Goal: Task Accomplishment & Management: Manage account settings

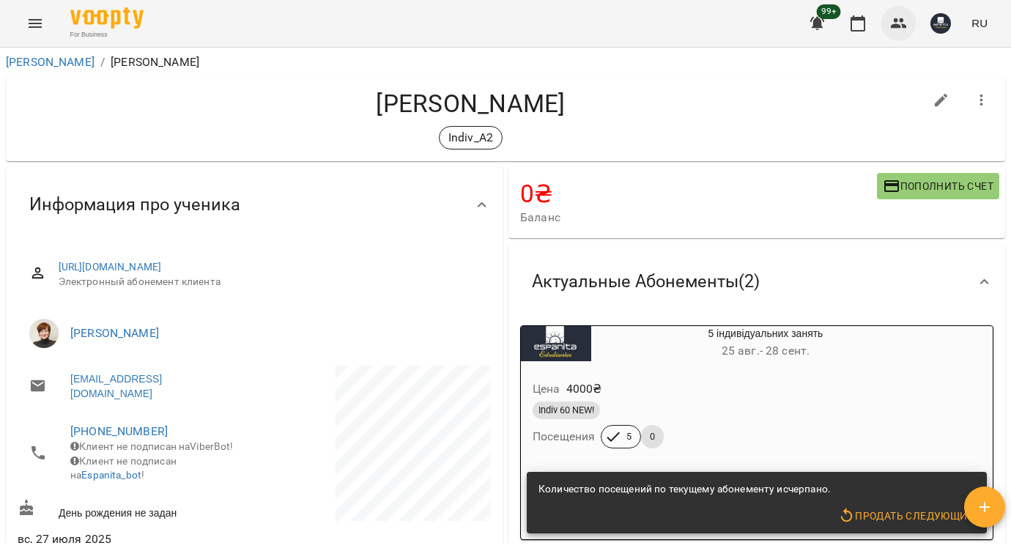
click at [900, 26] on icon "button" at bounding box center [899, 23] width 16 height 10
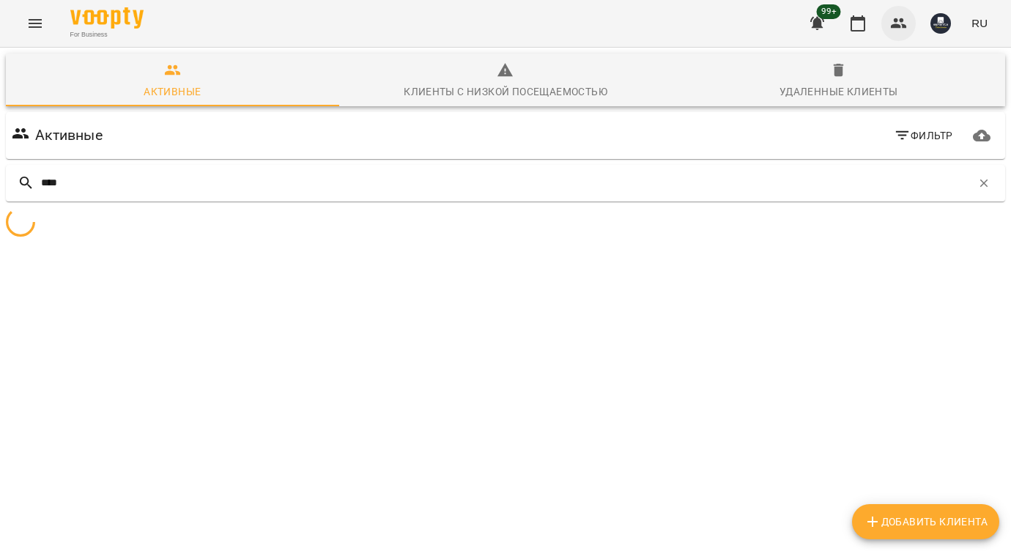
type input "*****"
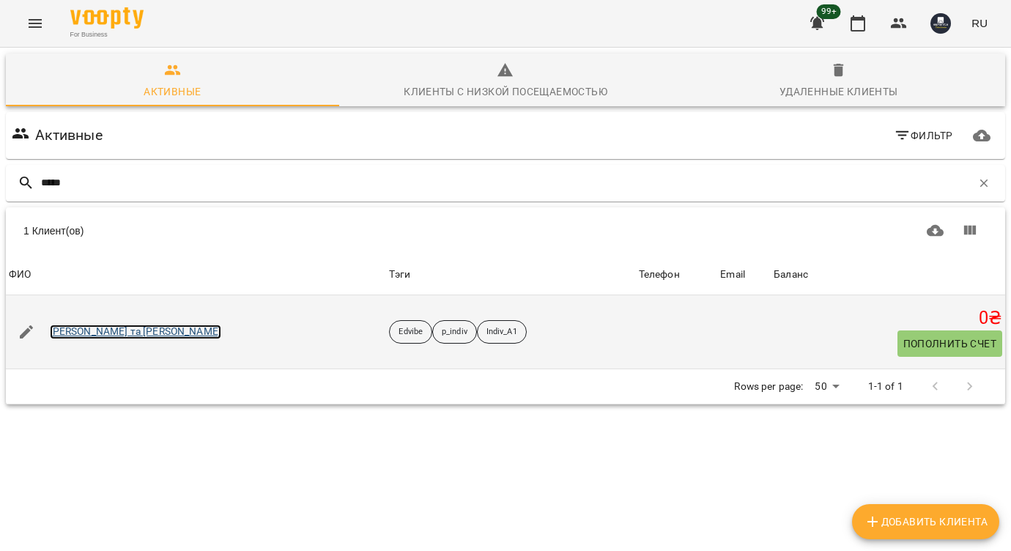
click at [149, 332] on link "[PERSON_NAME] та [PERSON_NAME]" at bounding box center [135, 332] width 171 height 15
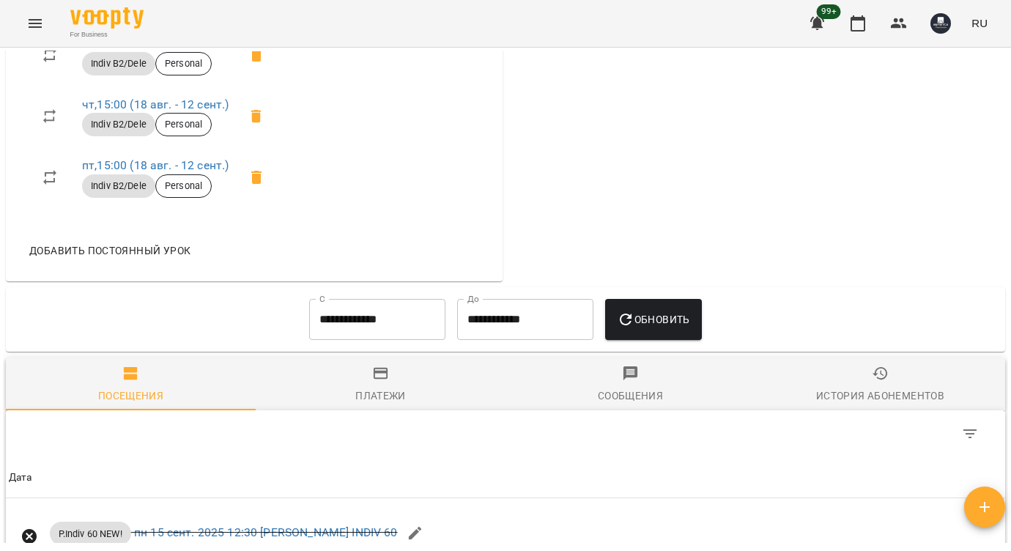
scroll to position [1215, 0]
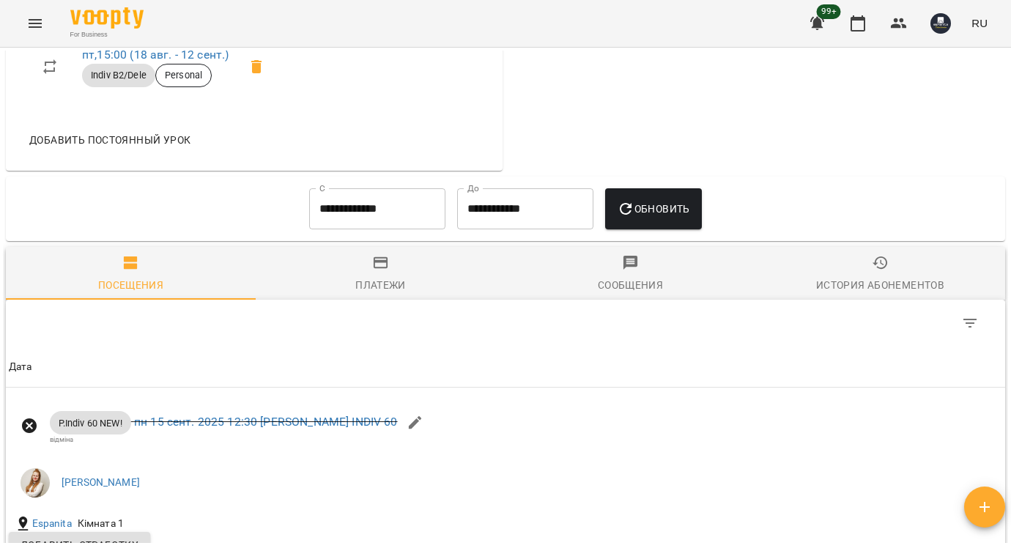
click at [385, 229] on input "**********" at bounding box center [377, 208] width 136 height 41
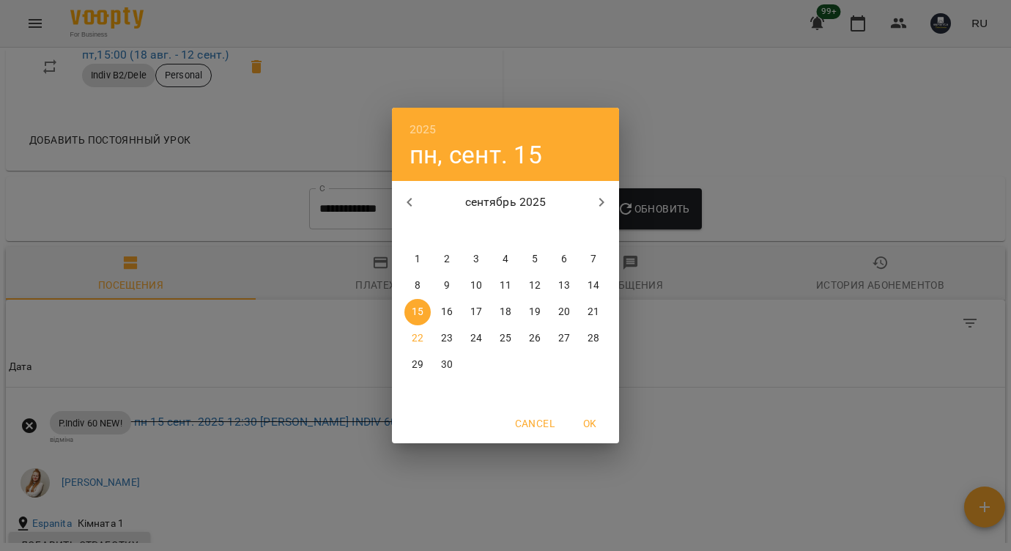
click at [413, 199] on icon "button" at bounding box center [410, 202] width 18 height 18
click at [538, 253] on span "1" at bounding box center [535, 259] width 26 height 15
type input "**********"
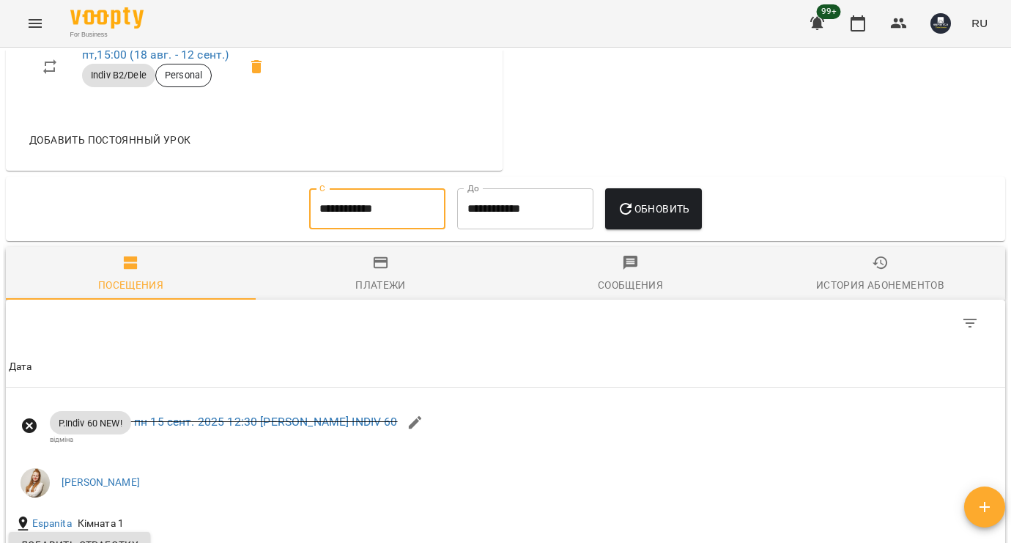
click at [642, 218] on span "Обновить" at bounding box center [653, 209] width 73 height 18
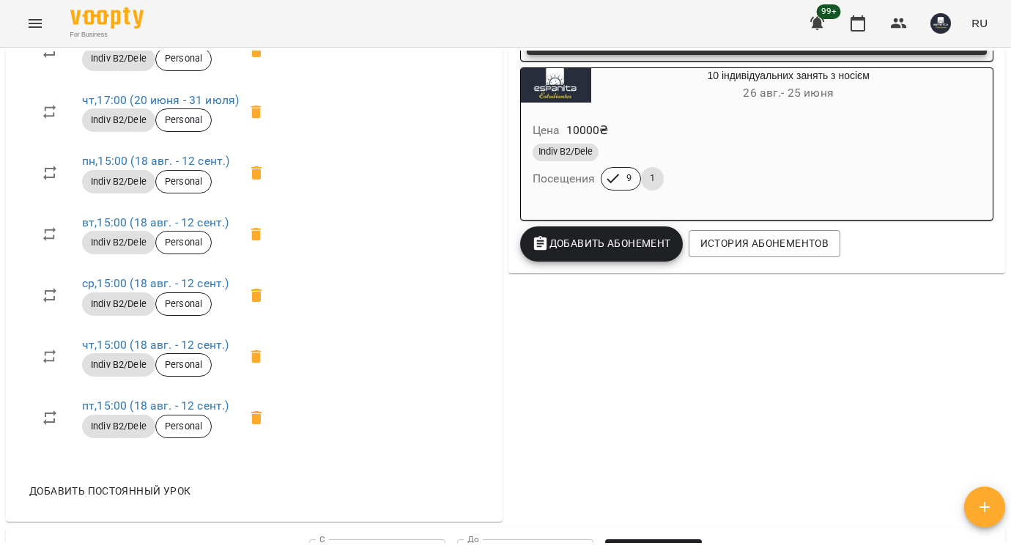
scroll to position [864, 0]
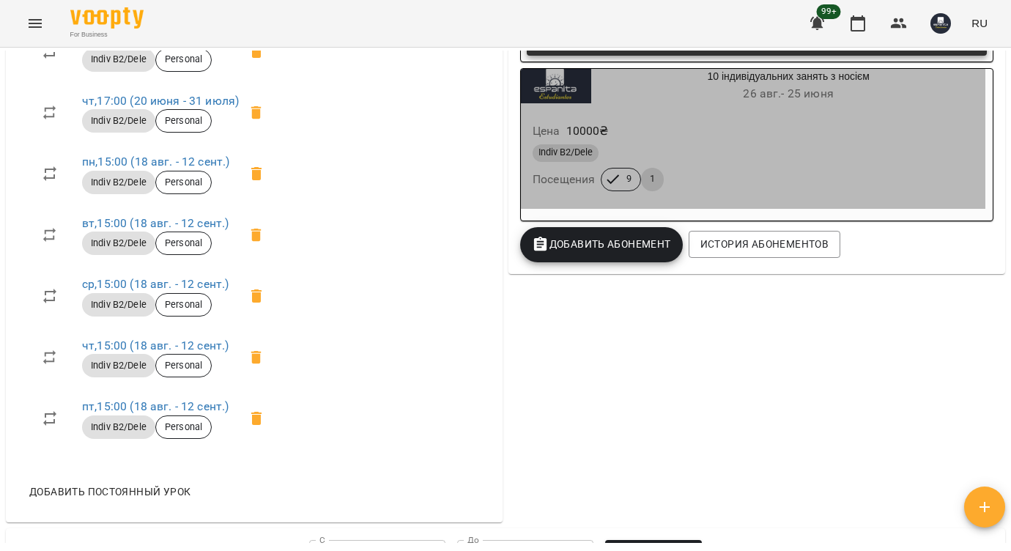
click at [783, 86] on div "10 індивідуальних занять з носієм 26 авг. - 25 июня" at bounding box center [788, 86] width 394 height 35
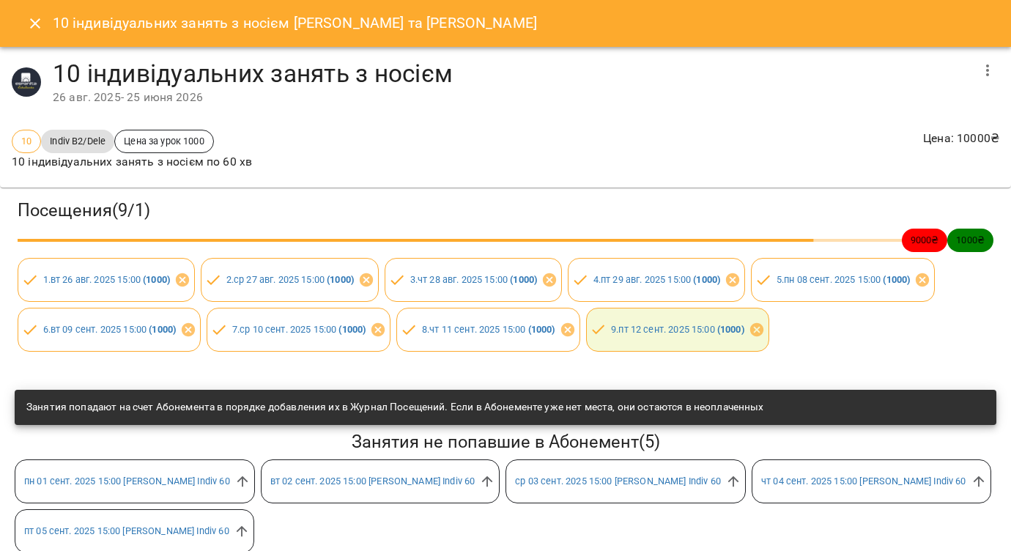
scroll to position [20, 0]
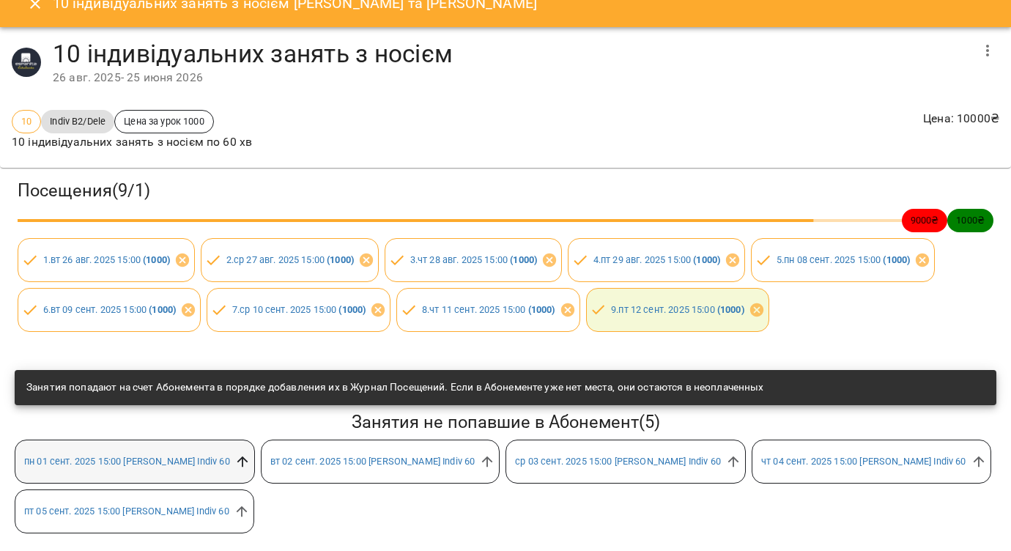
click at [248, 462] on icon at bounding box center [242, 461] width 11 height 11
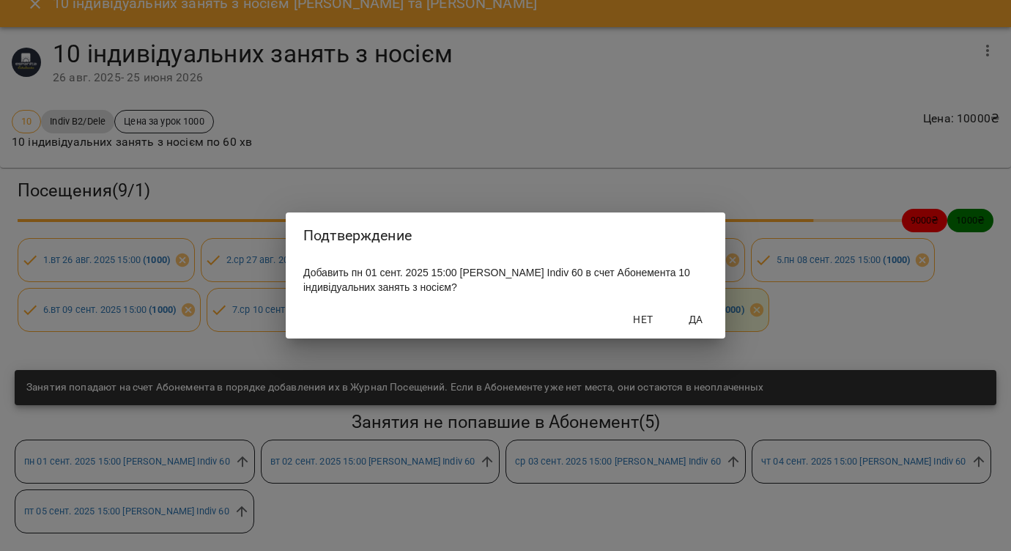
click at [698, 326] on span "Да" at bounding box center [695, 320] width 35 height 18
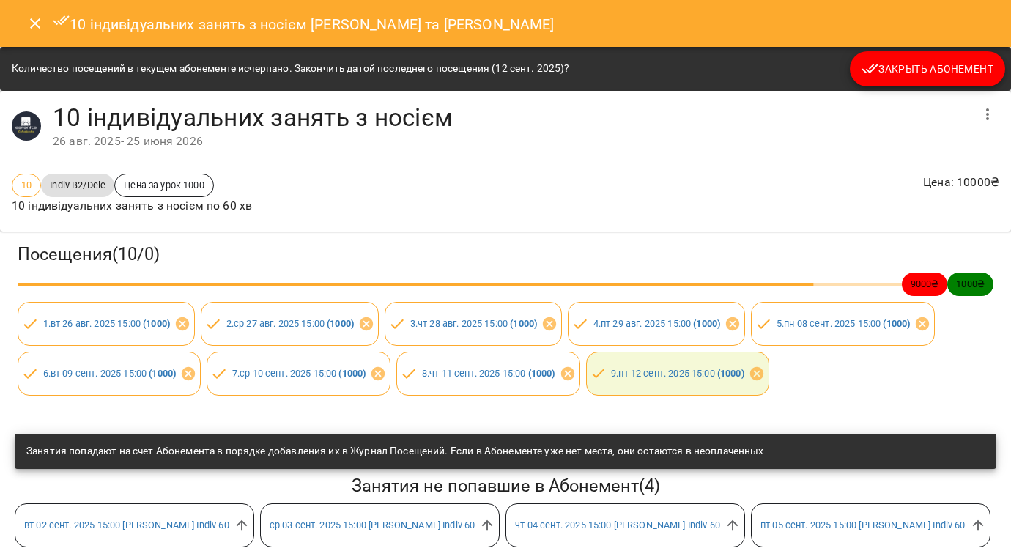
scroll to position [64, 0]
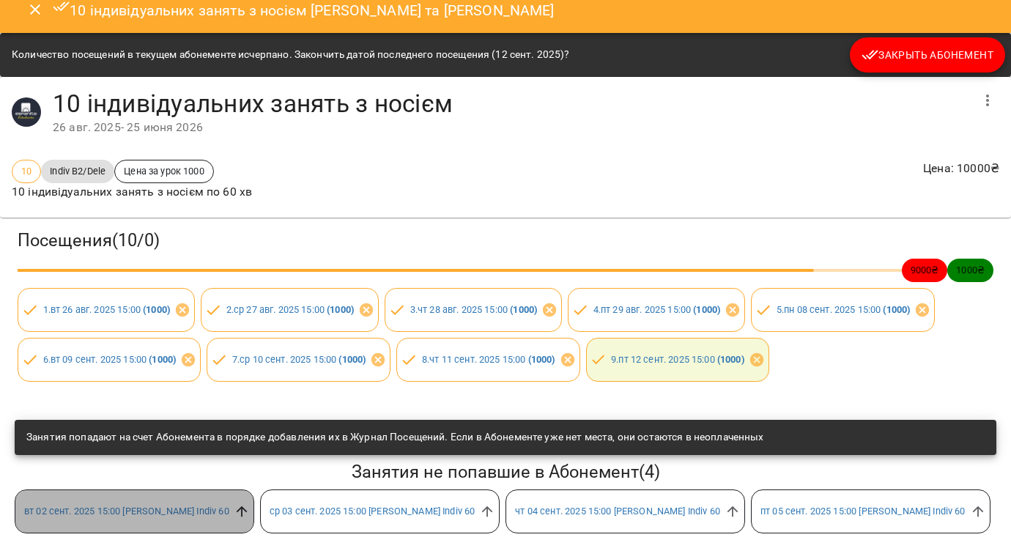
click at [245, 506] on icon at bounding box center [241, 511] width 11 height 11
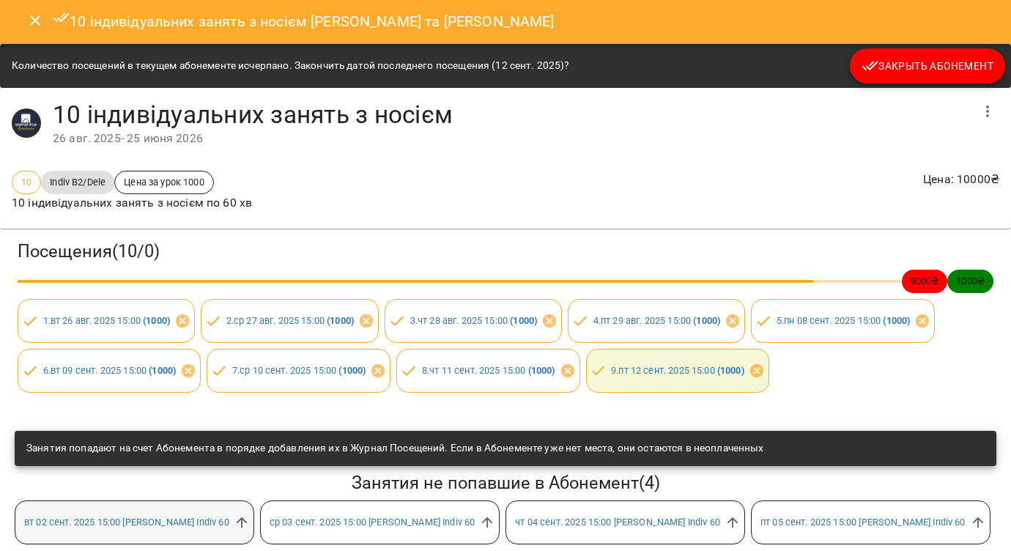
scroll to position [0, 0]
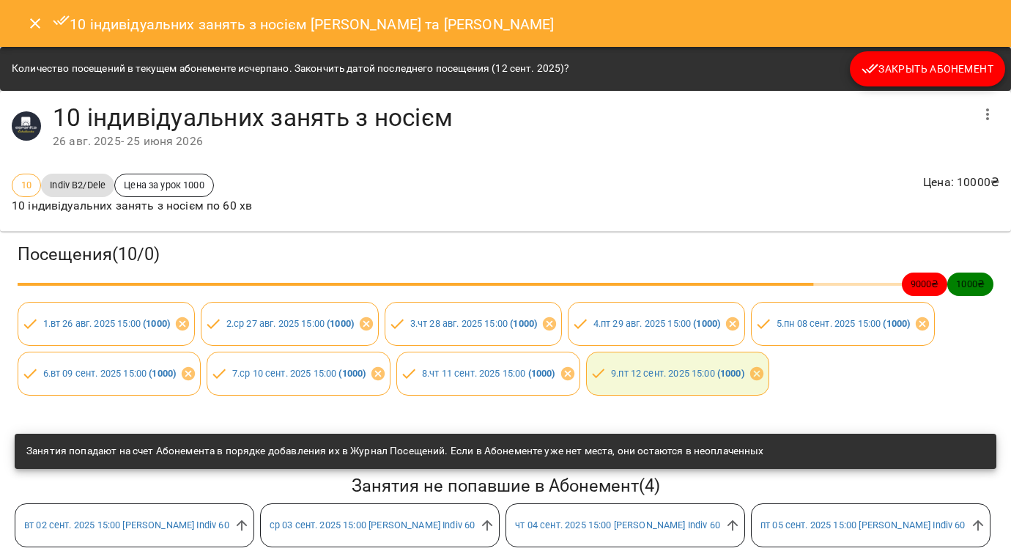
click at [27, 23] on icon "Close" at bounding box center [35, 24] width 18 height 18
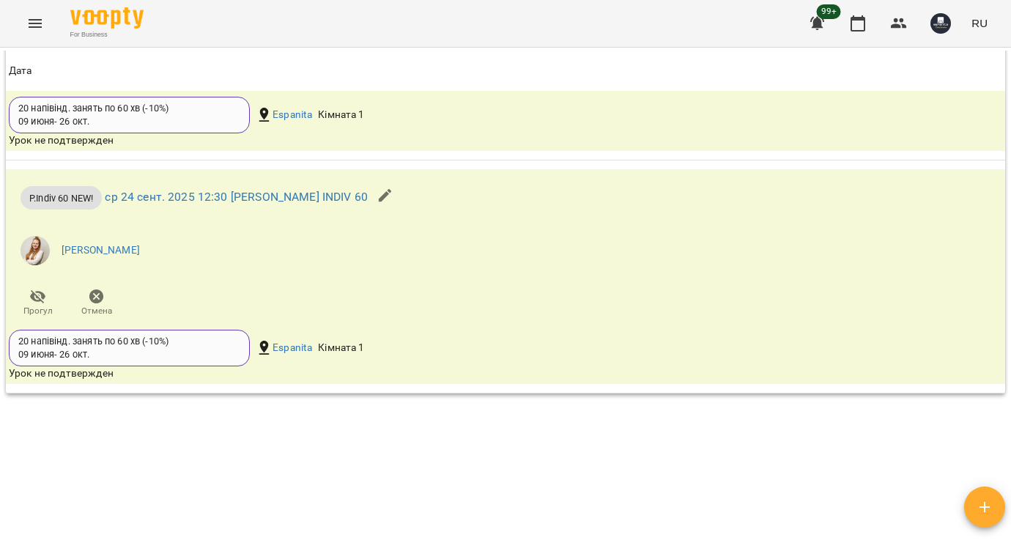
scroll to position [8982, 0]
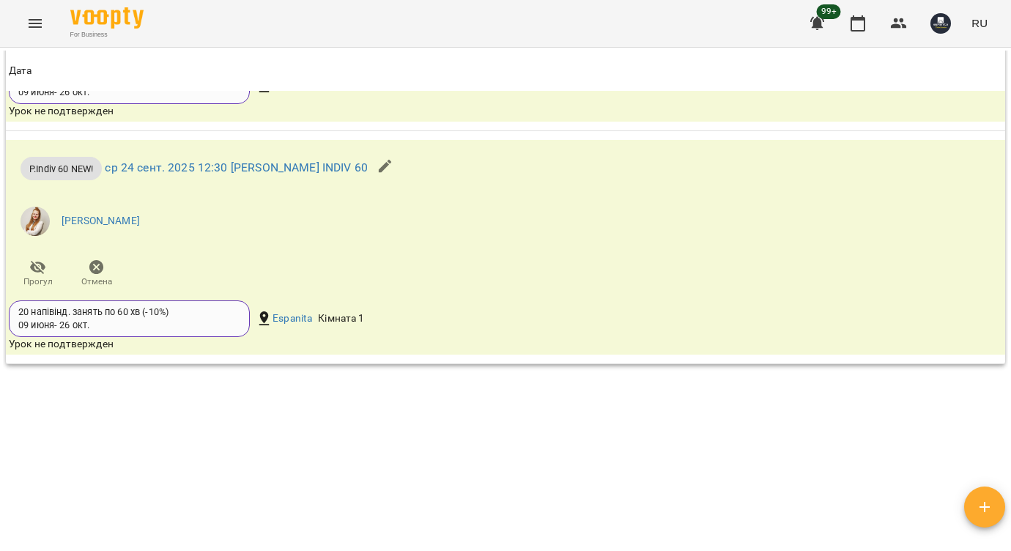
click at [21, 21] on button "Menu" at bounding box center [35, 23] width 35 height 35
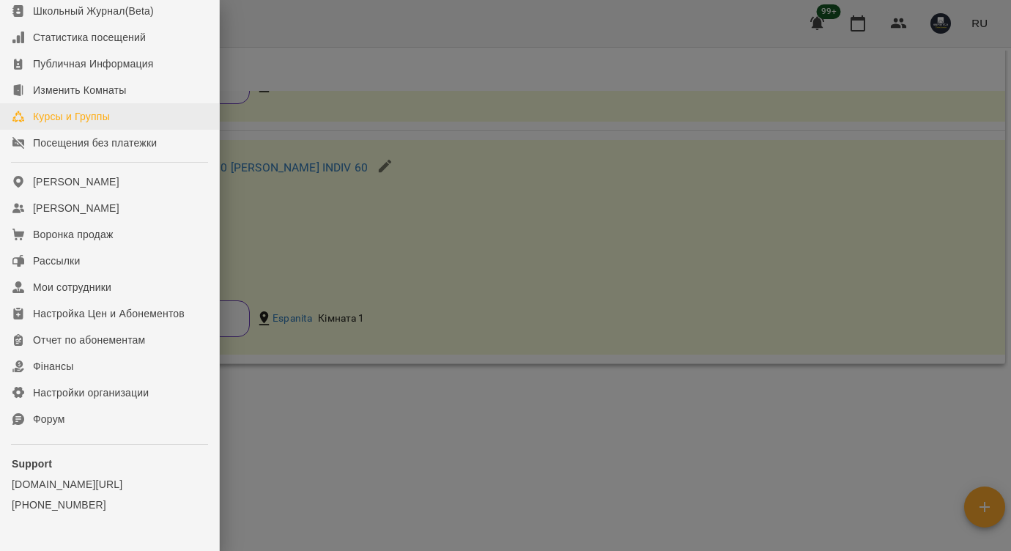
scroll to position [146, 0]
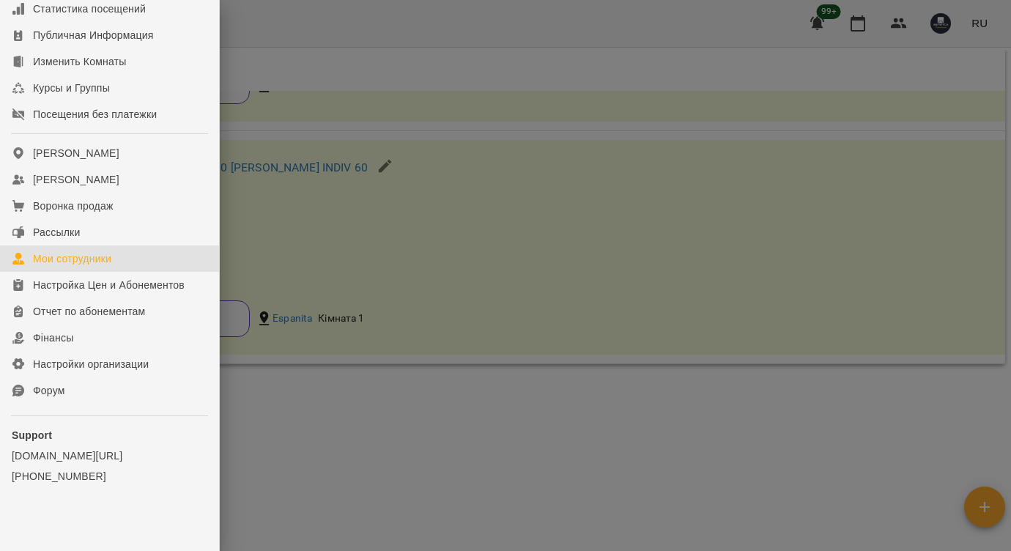
click at [100, 266] on div "Мои сотрудники" at bounding box center [72, 258] width 78 height 15
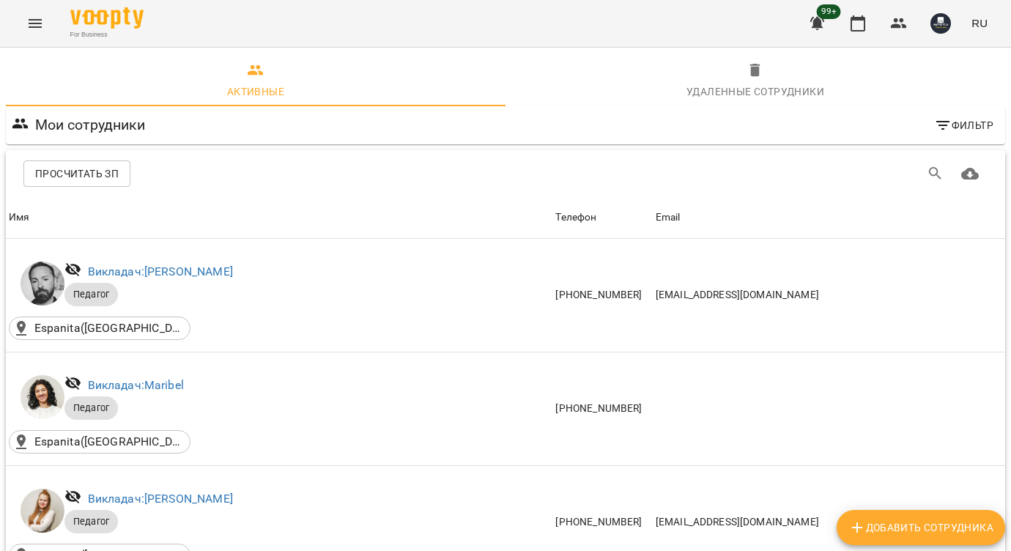
click at [110, 177] on span "Просчитать ЗП" at bounding box center [77, 174] width 84 height 18
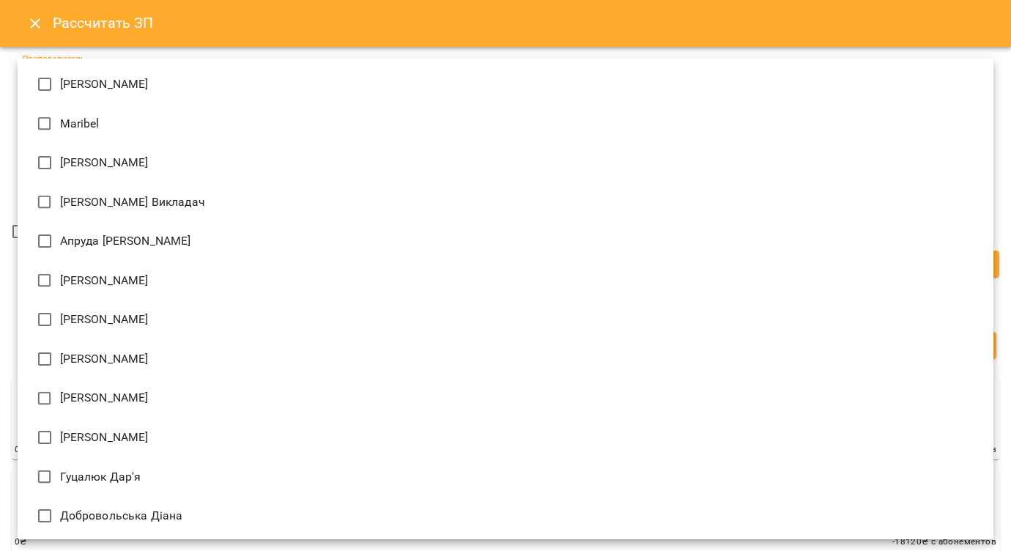
click at [138, 174] on li "[PERSON_NAME]" at bounding box center [506, 163] width 976 height 40
type input "**********"
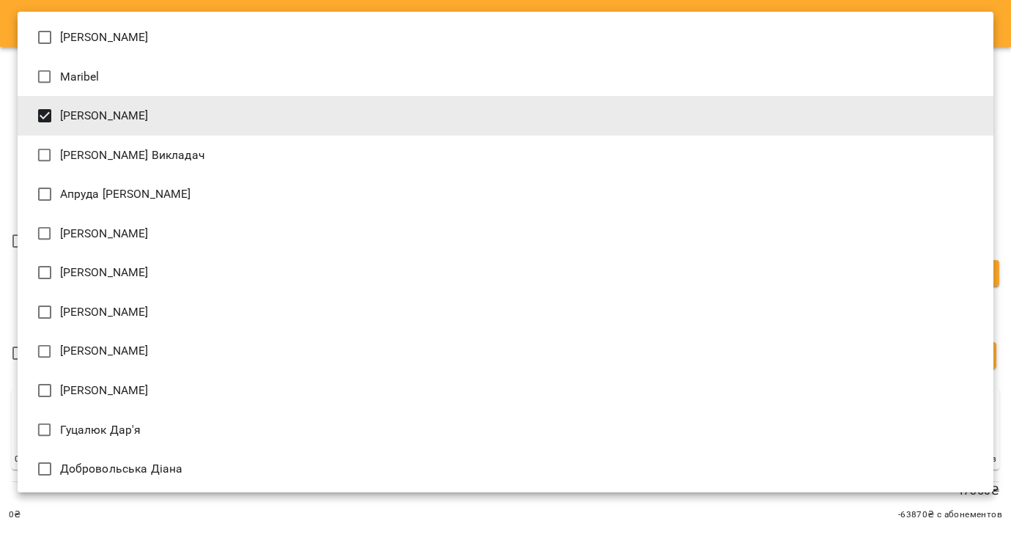
click at [202, 527] on div at bounding box center [505, 275] width 1011 height 551
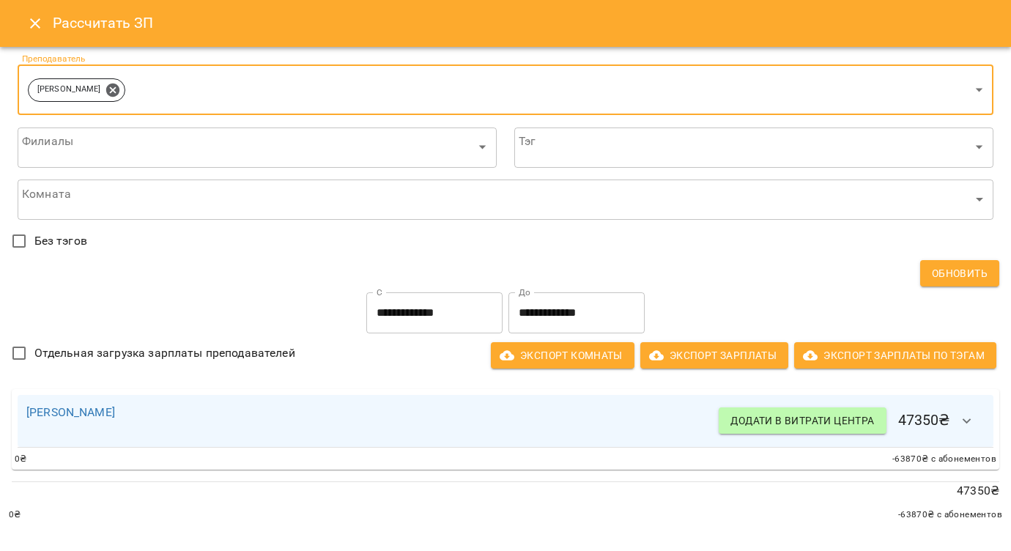
click at [964, 421] on icon "button" at bounding box center [967, 421] width 18 height 18
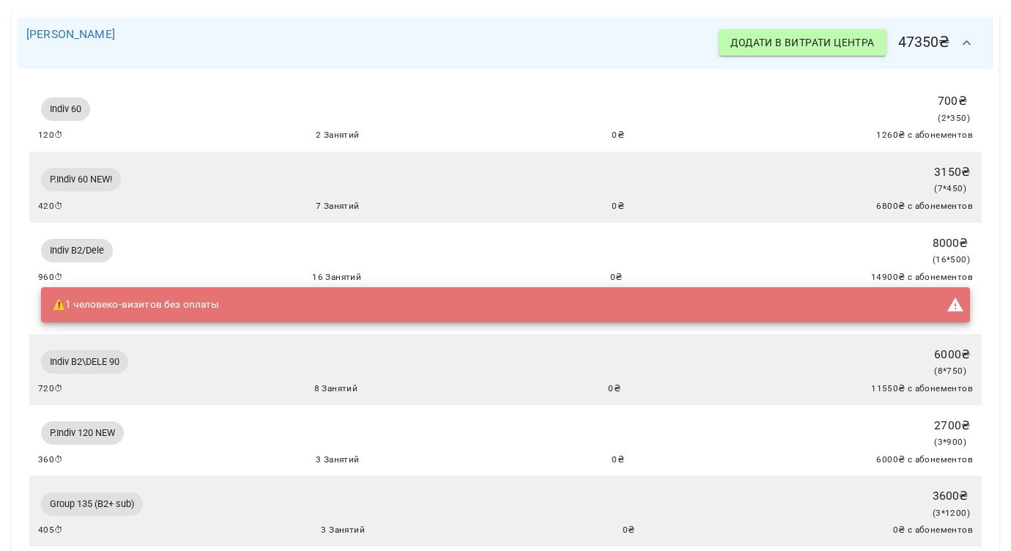
scroll to position [382, 0]
